Goal: Information Seeking & Learning: Learn about a topic

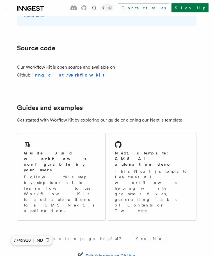
scroll to position [288, 0]
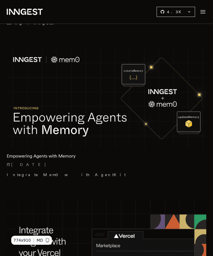
scroll to position [1232, 0]
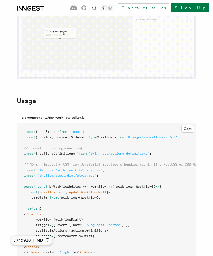
scroll to position [93, 0]
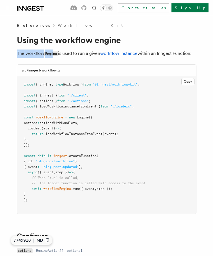
drag, startPoint x: 14, startPoint y: 53, endPoint x: 55, endPoint y: 55, distance: 40.6
click at [55, 55] on article "References Workflow Kit Using the workflow engine The workflow Engine is used t…" at bounding box center [107, 236] width 200 height 429
click at [55, 55] on code "Engine" at bounding box center [51, 53] width 14 height 5
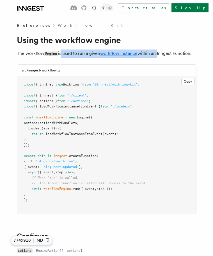
drag, startPoint x: 62, startPoint y: 55, endPoint x: 161, endPoint y: 53, distance: 99.0
click at [161, 53] on p "The workflow Engine is used to run a given workflow instance within an Inngest …" at bounding box center [107, 53] width 180 height 8
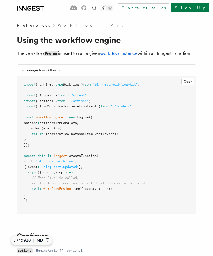
drag, startPoint x: 151, startPoint y: 55, endPoint x: 195, endPoint y: 56, distance: 44.4
click at [195, 56] on p "The workflow Engine is used to run a given workflow instance within an Inngest …" at bounding box center [107, 53] width 180 height 8
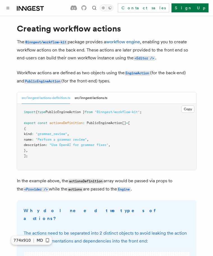
scroll to position [11, 0]
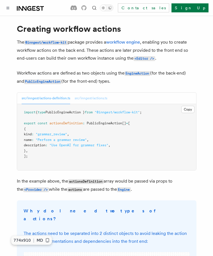
click at [96, 96] on button "src/inngest/actions.ts" at bounding box center [91, 98] width 33 height 12
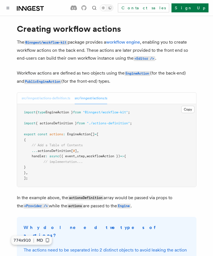
click at [57, 98] on button "src/inngest/actions-definition.ts" at bounding box center [46, 98] width 49 height 12
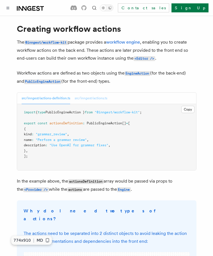
click at [102, 99] on button "src/inngest/actions.ts" at bounding box center [91, 98] width 33 height 12
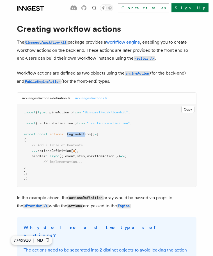
drag, startPoint x: 68, startPoint y: 134, endPoint x: 86, endPoint y: 134, distance: 17.4
click at [86, 134] on span "EngineAction" at bounding box center [79, 134] width 24 height 4
click at [59, 96] on button "src/inngest/actions-definition.ts" at bounding box center [46, 98] width 49 height 12
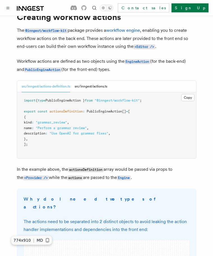
scroll to position [22, 0]
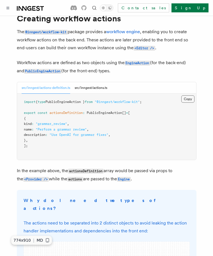
click at [192, 101] on button "Copy Copied" at bounding box center [188, 98] width 13 height 7
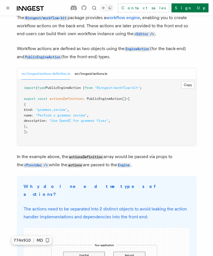
scroll to position [36, 0]
click at [103, 73] on button "src/inngest/actions.ts" at bounding box center [91, 74] width 33 height 12
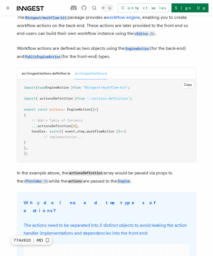
click at [54, 124] on span "actionsDefinition[" at bounding box center [55, 126] width 35 height 4
copy code "... actionsDefinition[ 0 ] ,"
click at [193, 85] on button "Copy Copied" at bounding box center [188, 84] width 13 height 7
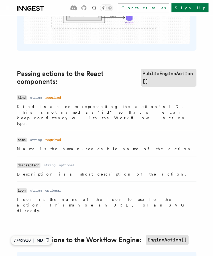
scroll to position [335, 0]
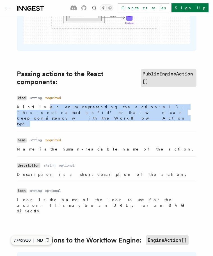
drag, startPoint x: 29, startPoint y: 97, endPoint x: 87, endPoint y: 105, distance: 58.5
click at [87, 105] on p "Kind is an enum representing the action's ID. This is not named as "id" so that…" at bounding box center [107, 115] width 180 height 22
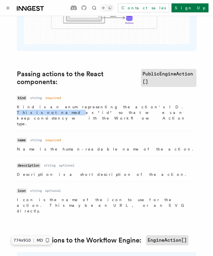
drag, startPoint x: 94, startPoint y: 100, endPoint x: 127, endPoint y: 100, distance: 32.6
click at [127, 104] on p "Kind is an enum representing the action's ID. This is not named as "id" so that…" at bounding box center [107, 115] width 180 height 22
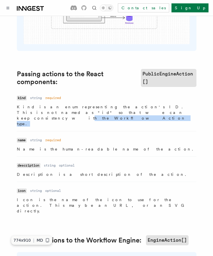
drag, startPoint x: 23, startPoint y: 105, endPoint x: 81, endPoint y: 104, distance: 58.2
click at [81, 104] on p "Kind is an enum representing the action's ID. This is not named as "id" so that…" at bounding box center [107, 115] width 180 height 22
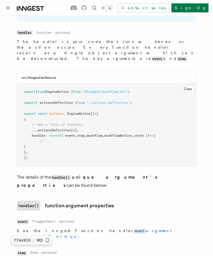
scroll to position [587, 0]
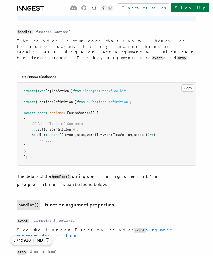
click at [73, 133] on span "({ event" at bounding box center [67, 135] width 16 height 4
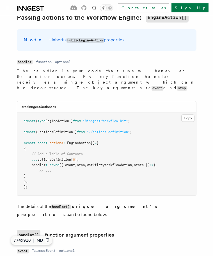
scroll to position [557, 0]
click at [43, 60] on dd "function" at bounding box center [44, 62] width 16 height 4
click at [63, 60] on dd "optional" at bounding box center [63, 62] width 16 height 4
click at [38, 58] on dl "Name handler Type function Required optional Description The handler is your co…" at bounding box center [107, 74] width 180 height 33
click at [24, 60] on code "handler" at bounding box center [25, 62] width 16 height 5
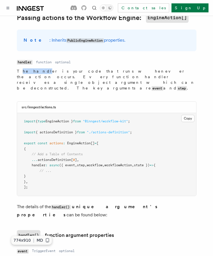
drag, startPoint x: 19, startPoint y: 40, endPoint x: 33, endPoint y: 41, distance: 14.9
click at [33, 68] on p "The handler is your code that runs whenever the action occurs. Every function h…" at bounding box center [107, 79] width 180 height 23
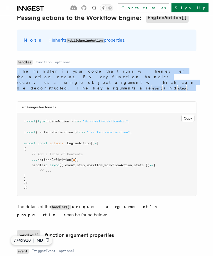
click at [33, 68] on p "The handler is your code that runs whenever the action occurs. Every function h…" at bounding box center [107, 79] width 180 height 23
click at [62, 68] on p "The handler is your code that runs whenever the action occurs. Every function h…" at bounding box center [107, 79] width 180 height 23
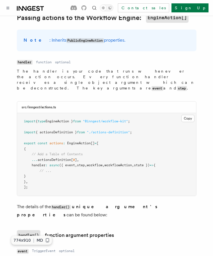
click at [101, 68] on p "The handler is your code that runs whenever the action occurs. Every function h…" at bounding box center [107, 79] width 180 height 23
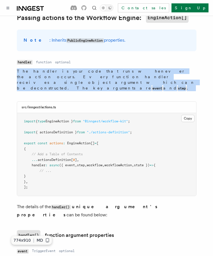
click at [101, 68] on p "The handler is your code that runs whenever the action occurs. Every function h…" at bounding box center [107, 79] width 180 height 23
click at [107, 68] on p "The handler is your code that runs whenever the action occurs. Every function h…" at bounding box center [107, 79] width 180 height 23
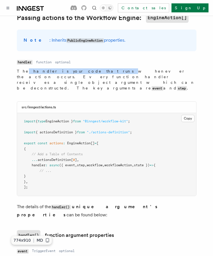
drag, startPoint x: 24, startPoint y: 41, endPoint x: 78, endPoint y: 40, distance: 54.3
click at [78, 68] on p "The handler is your code that runs whenever the action occurs. Every function h…" at bounding box center [107, 79] width 180 height 23
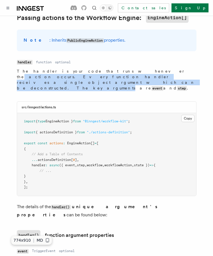
drag, startPoint x: 99, startPoint y: 42, endPoint x: 131, endPoint y: 44, distance: 31.5
click at [131, 68] on p "The handler is your code that runs whenever the action occurs. Every function h…" at bounding box center [107, 79] width 180 height 23
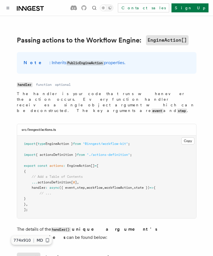
scroll to position [534, 0]
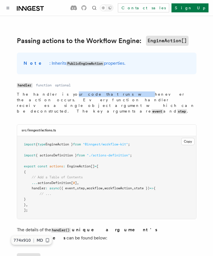
drag, startPoint x: 46, startPoint y: 66, endPoint x: 81, endPoint y: 63, distance: 35.3
click at [81, 91] on p "The handler is your code that runs whenever the action occurs. Every function h…" at bounding box center [107, 102] width 180 height 23
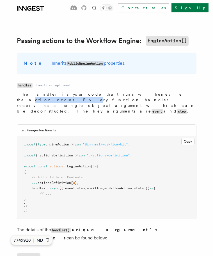
drag, startPoint x: 103, startPoint y: 63, endPoint x: 134, endPoint y: 64, distance: 30.9
click at [134, 91] on p "The handler is your code that runs whenever the action occurs. Every function h…" at bounding box center [107, 102] width 180 height 23
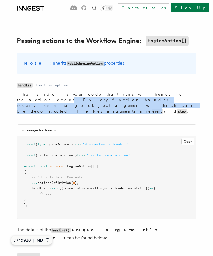
drag, startPoint x: 125, startPoint y: 65, endPoint x: 151, endPoint y: 69, distance: 26.5
click at [151, 91] on p "The handler is your code that runs whenever the action occurs. Every function h…" at bounding box center [107, 102] width 180 height 23
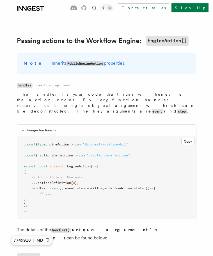
click at [151, 91] on p "The handler is your code that runs whenever the action occurs. Every function h…" at bounding box center [107, 102] width 180 height 23
drag, startPoint x: 137, startPoint y: 63, endPoint x: 174, endPoint y: 63, distance: 36.3
click at [174, 91] on p "The handler is your code that runs whenever the action occurs. Every function h…" at bounding box center [107, 102] width 180 height 23
drag, startPoint x: 17, startPoint y: 69, endPoint x: 51, endPoint y: 72, distance: 34.4
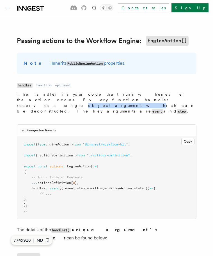
click at [51, 91] on p "The handler is your code that runs whenever the action occurs. Every function h…" at bounding box center [107, 102] width 180 height 23
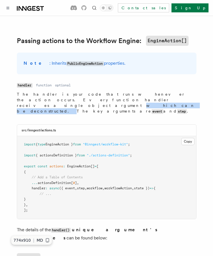
drag, startPoint x: 46, startPoint y: 69, endPoint x: 98, endPoint y: 72, distance: 51.5
click at [98, 91] on p "The handler is your code that runs whenever the action occurs. Every function h…" at bounding box center [107, 102] width 180 height 23
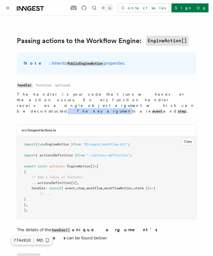
drag, startPoint x: 96, startPoint y: 67, endPoint x: 128, endPoint y: 69, distance: 31.8
click at [128, 91] on p "The handler is your code that runs whenever the action occurs. Every function h…" at bounding box center [107, 102] width 180 height 23
drag, startPoint x: 140, startPoint y: 69, endPoint x: 156, endPoint y: 71, distance: 16.7
click at [156, 91] on p "The handler is your code that runs whenever the action occurs. Every function h…" at bounding box center [107, 102] width 180 height 23
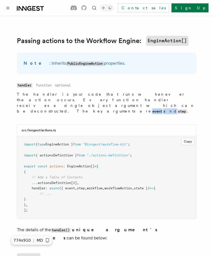
click at [156, 91] on p "The handler is your code that runs whenever the action occurs. Every function h…" at bounding box center [107, 102] width 180 height 23
click at [152, 109] on code "event" at bounding box center [158, 111] width 12 height 5
click at [177, 109] on code "step" at bounding box center [182, 111] width 10 height 5
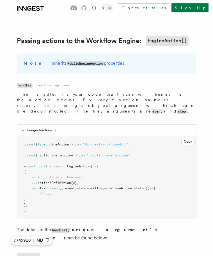
click at [144, 91] on p "The handler is your code that runs whenever the action occurs. Every function h…" at bounding box center [107, 102] width 180 height 23
click at [152, 109] on code "event" at bounding box center [158, 111] width 12 height 5
click at [177, 109] on code "step" at bounding box center [182, 111] width 10 height 5
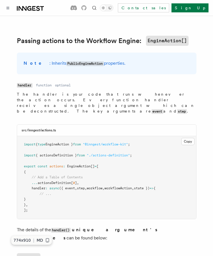
click at [152, 109] on code "event" at bounding box center [158, 111] width 12 height 5
click at [128, 81] on article "References Workflow Kit Creating workflow actions The @inngest/workflow-kit pac…" at bounding box center [107, 56] width 200 height 1137
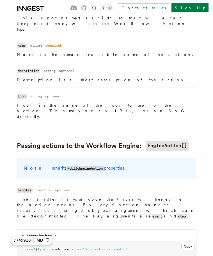
scroll to position [426, 0]
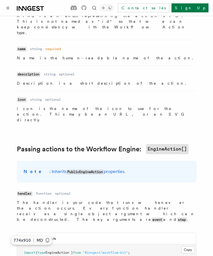
click at [78, 169] on code "PublicEngineAction" at bounding box center [85, 171] width 37 height 5
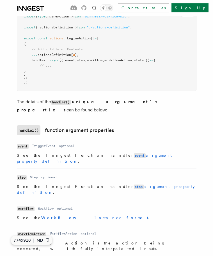
scroll to position [662, 0]
click at [23, 144] on code "event" at bounding box center [23, 146] width 12 height 5
click at [28, 152] on p "See the Inngest Function handler event argument property definition ." at bounding box center [107, 158] width 180 height 12
click at [117, 153] on link "event argument property definition" at bounding box center [94, 158] width 155 height 10
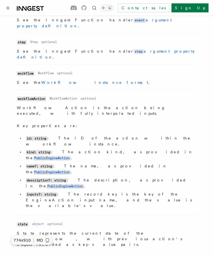
scroll to position [802, 0]
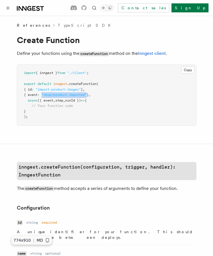
drag, startPoint x: 92, startPoint y: 92, endPoint x: 47, endPoint y: 96, distance: 46.0
click at [47, 96] on pre "import { inngest } from "./client" ; export default inngest .createFunction ( {…" at bounding box center [106, 95] width 179 height 61
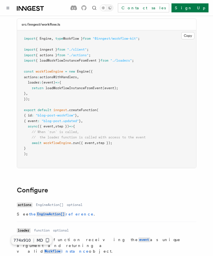
scroll to position [40, 0]
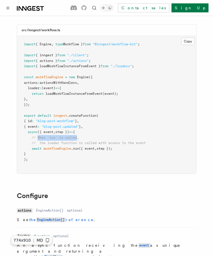
drag, startPoint x: 37, startPoint y: 137, endPoint x: 79, endPoint y: 137, distance: 41.9
click at [79, 137] on span "// When `run` is called," at bounding box center [55, 137] width 47 height 4
drag, startPoint x: 41, startPoint y: 142, endPoint x: 66, endPoint y: 143, distance: 25.1
click at [66, 143] on span "// the loader function is called with access to the event" at bounding box center [89, 143] width 114 height 4
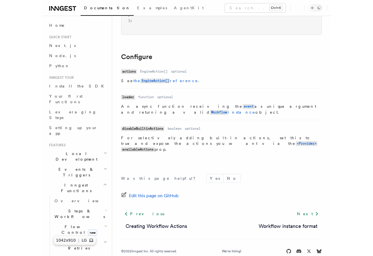
scroll to position [0, 0]
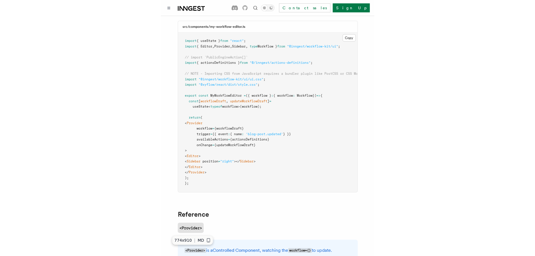
scroll to position [189, 0]
